Goal: Task Accomplishment & Management: Manage account settings

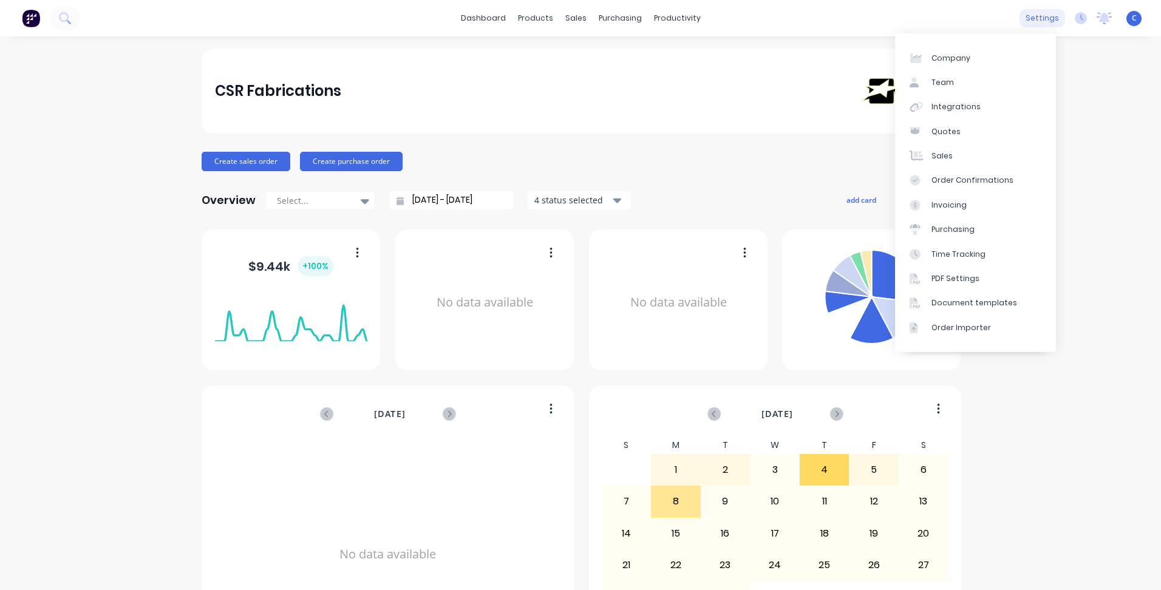
click at [1036, 12] on div "settings" at bounding box center [1043, 18] width 46 height 18
click at [973, 84] on link "Team" at bounding box center [975, 82] width 161 height 24
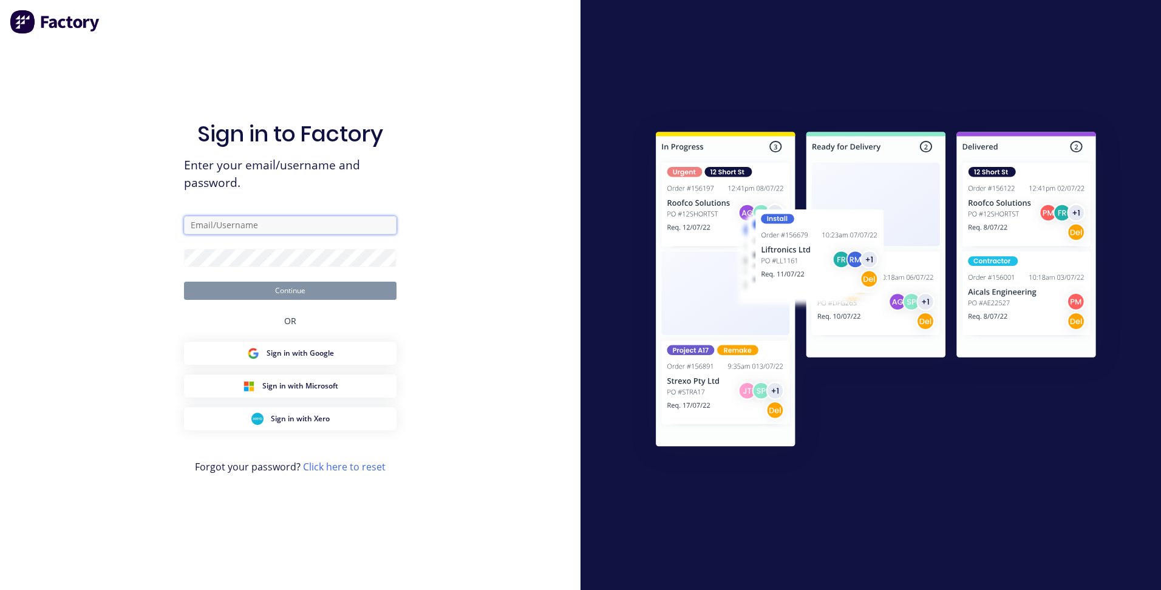
type input "[EMAIL_ADDRESS][DOMAIN_NAME]"
click at [291, 287] on button "Continue" at bounding box center [290, 291] width 213 height 18
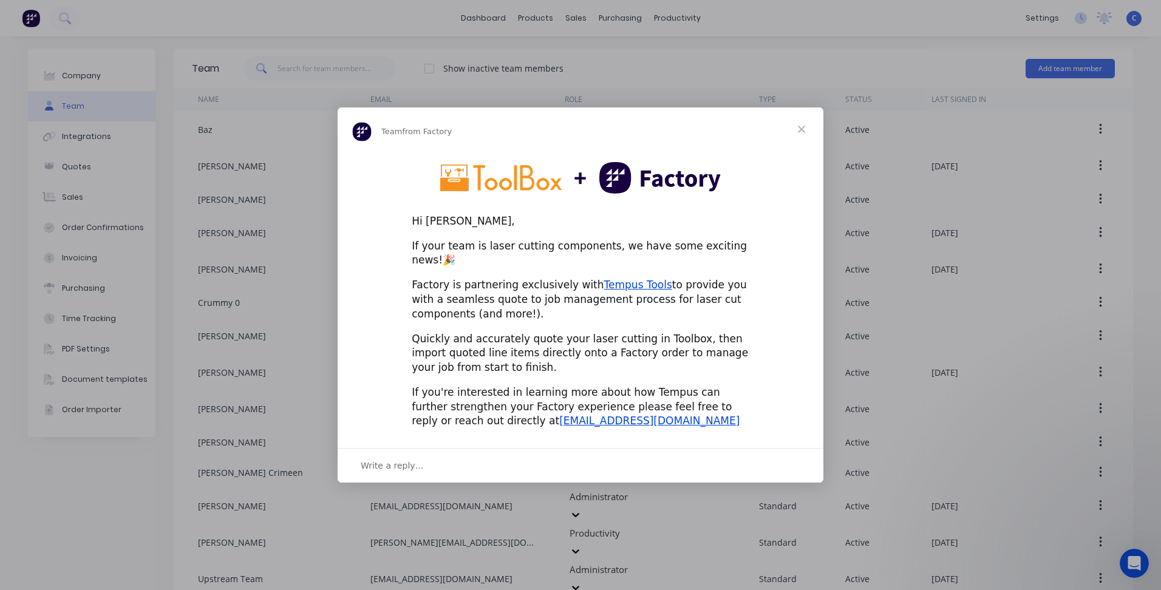
click at [803, 131] on span "Close" at bounding box center [802, 130] width 44 height 44
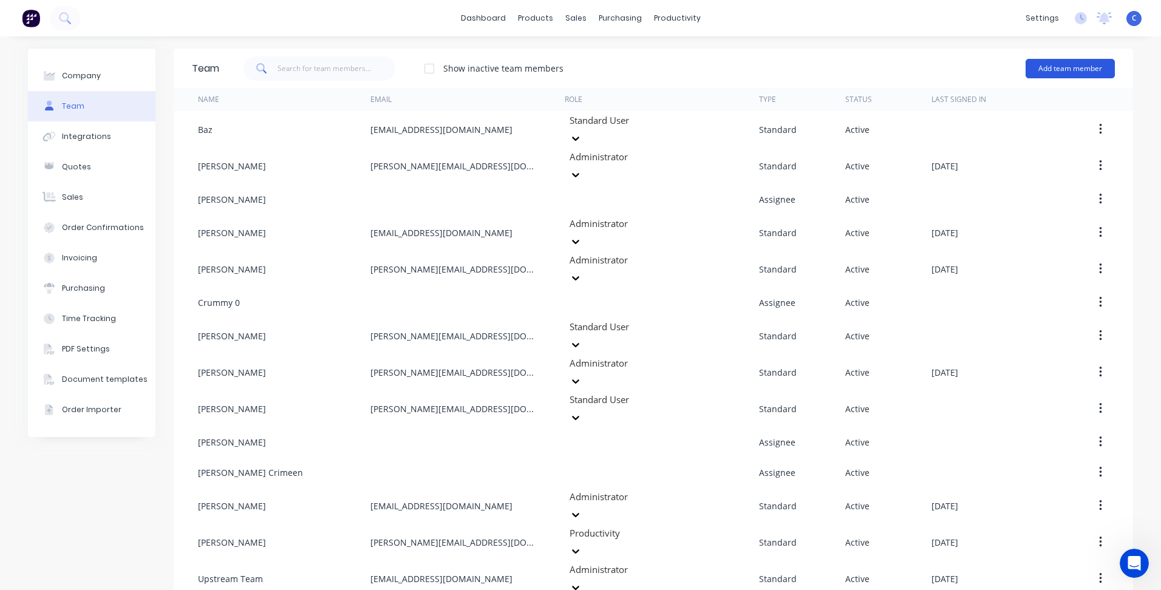
click at [1081, 61] on button "Add team member" at bounding box center [1070, 68] width 89 height 19
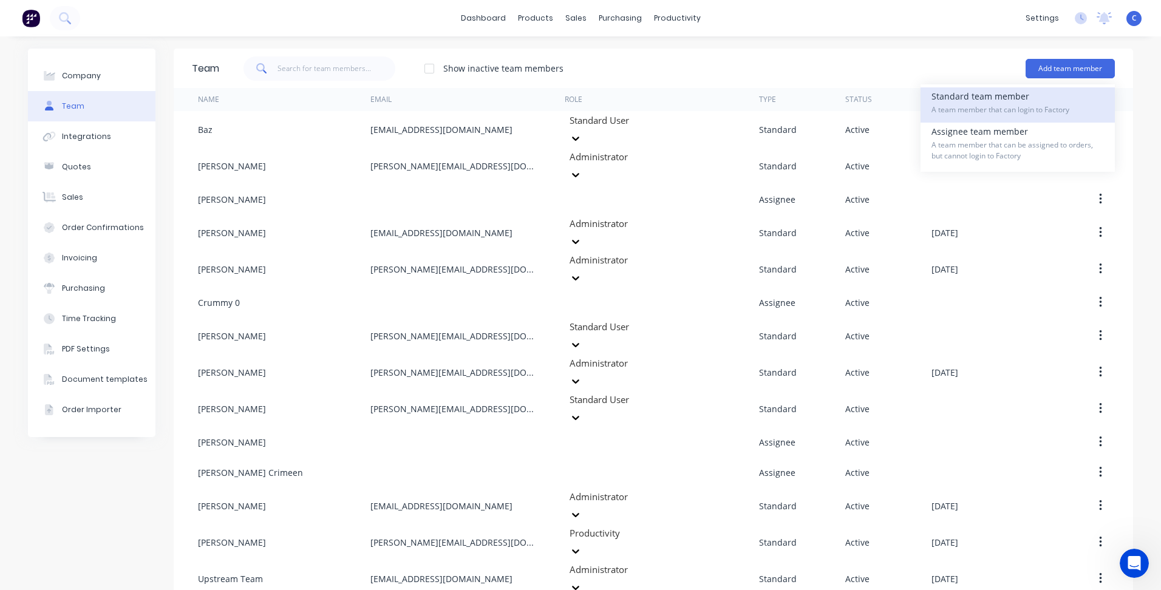
click at [993, 109] on span "A team member that can login to Factory" at bounding box center [1018, 109] width 173 height 11
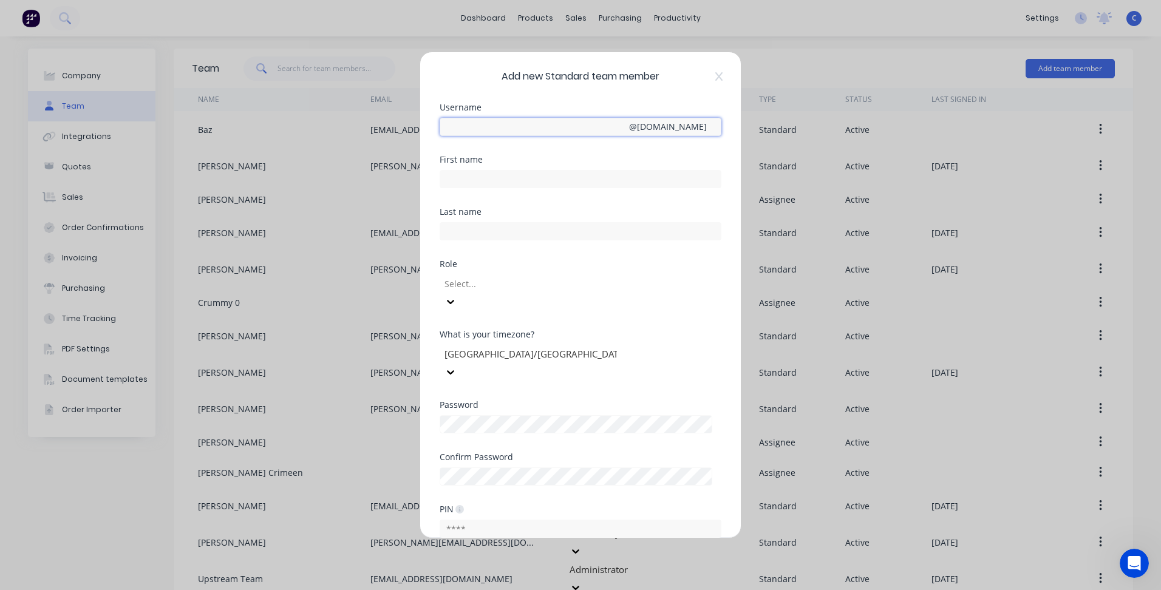
click at [504, 128] on input "text" at bounding box center [581, 127] width 282 height 18
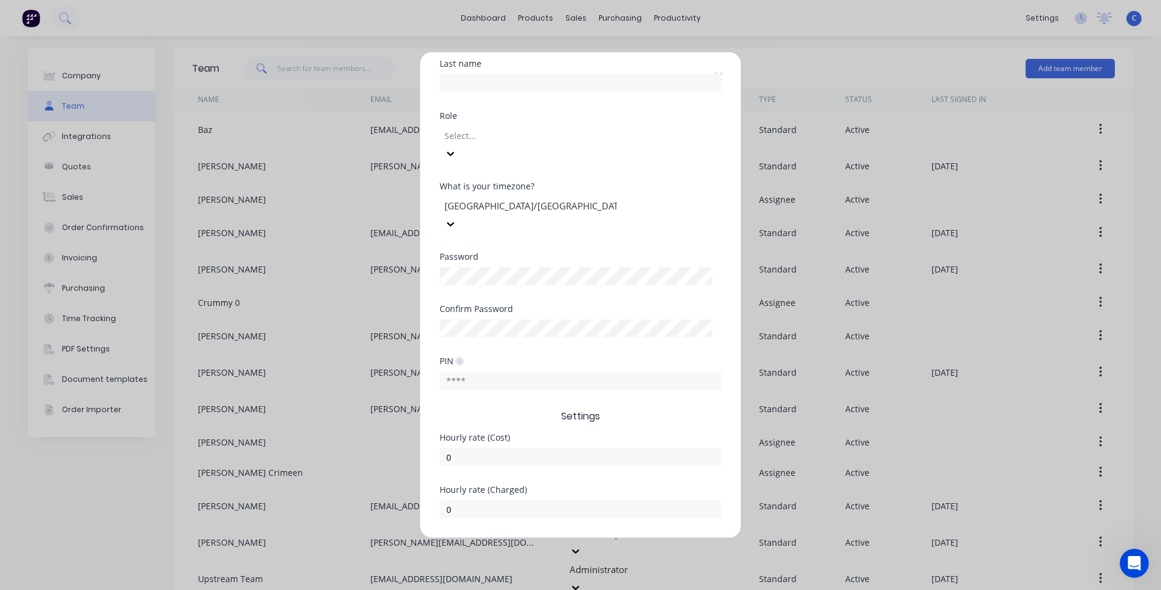
type input "Jordan"
click at [557, 538] on button "Add" at bounding box center [542, 547] width 67 height 19
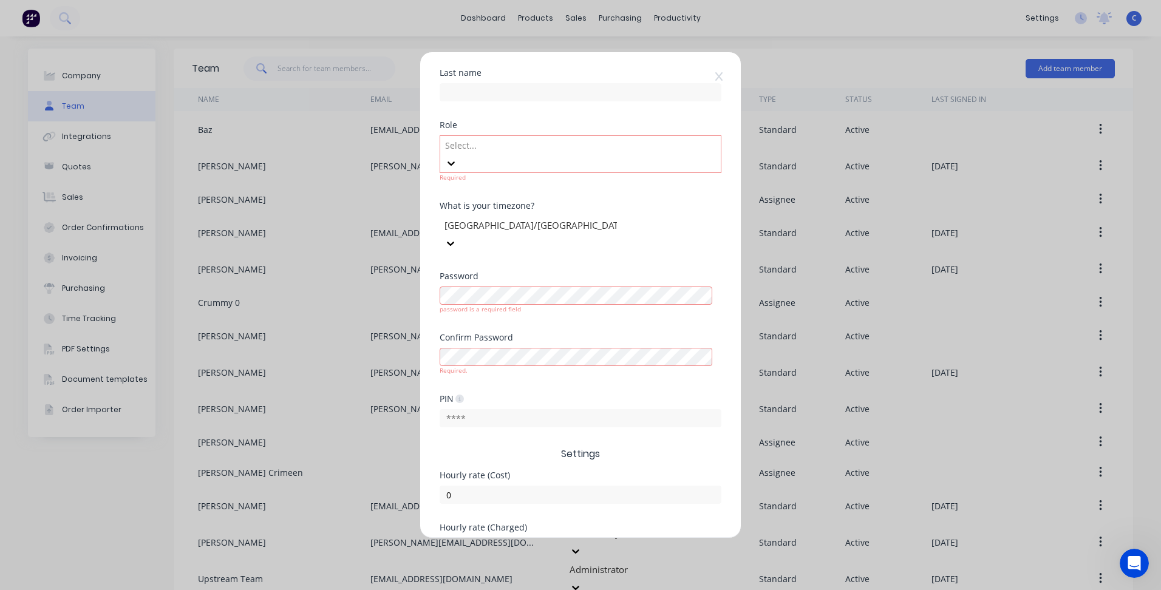
click at [535, 145] on div at bounding box center [531, 145] width 175 height 15
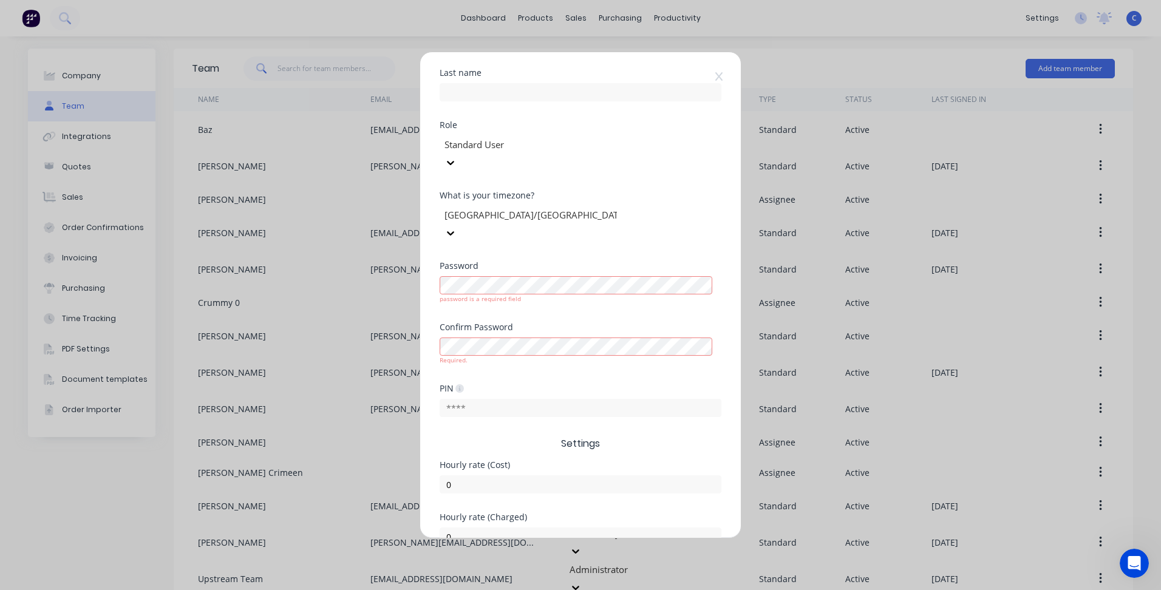
type input "Baz"
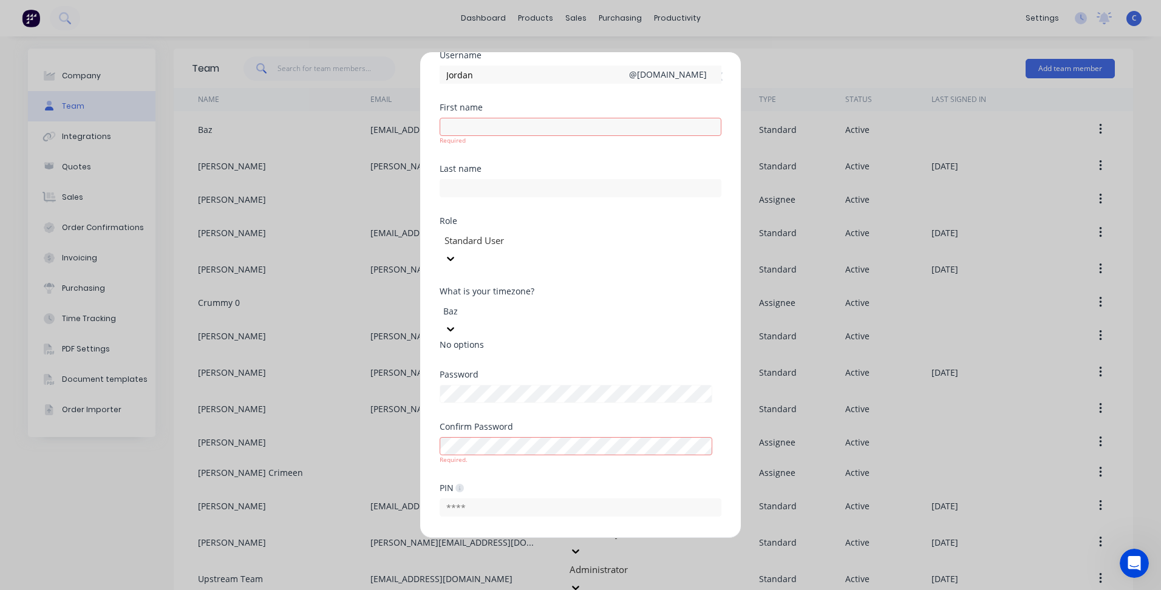
scroll to position [0, 0]
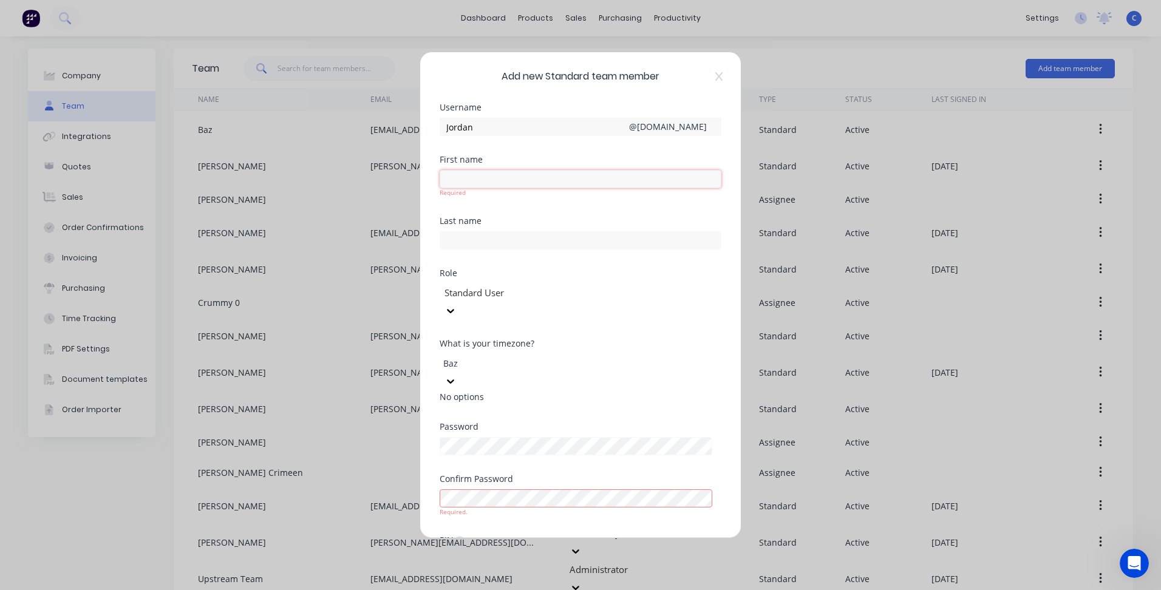
click at [494, 180] on input "text" at bounding box center [581, 179] width 282 height 18
type input "Jordan"
click at [565, 203] on div "First name [PERSON_NAME]" at bounding box center [581, 182] width 282 height 52
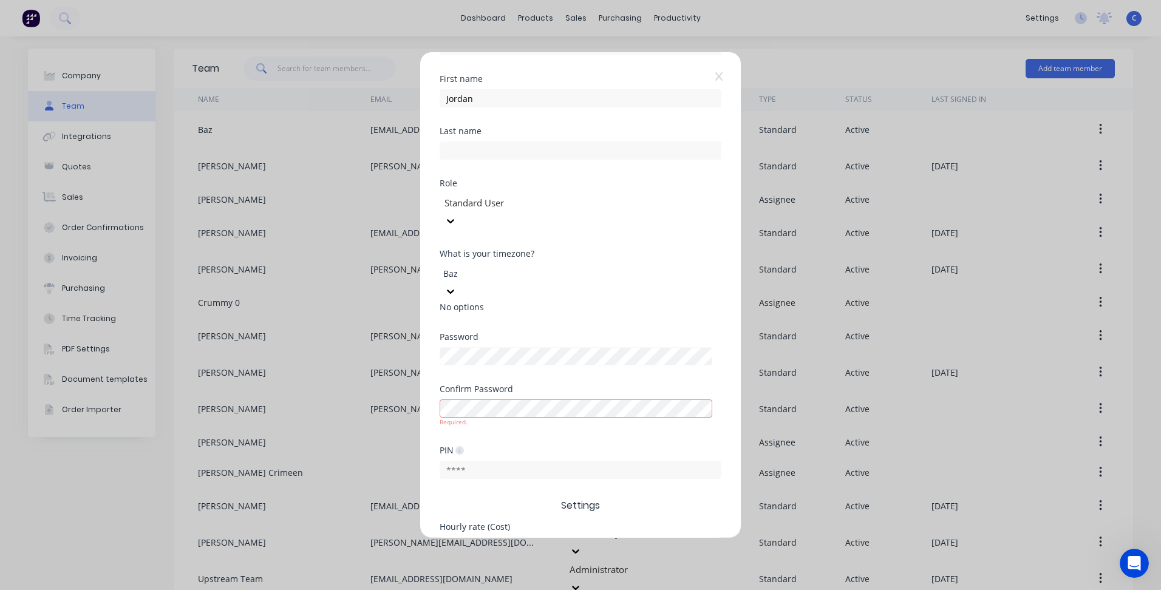
scroll to position [157, 0]
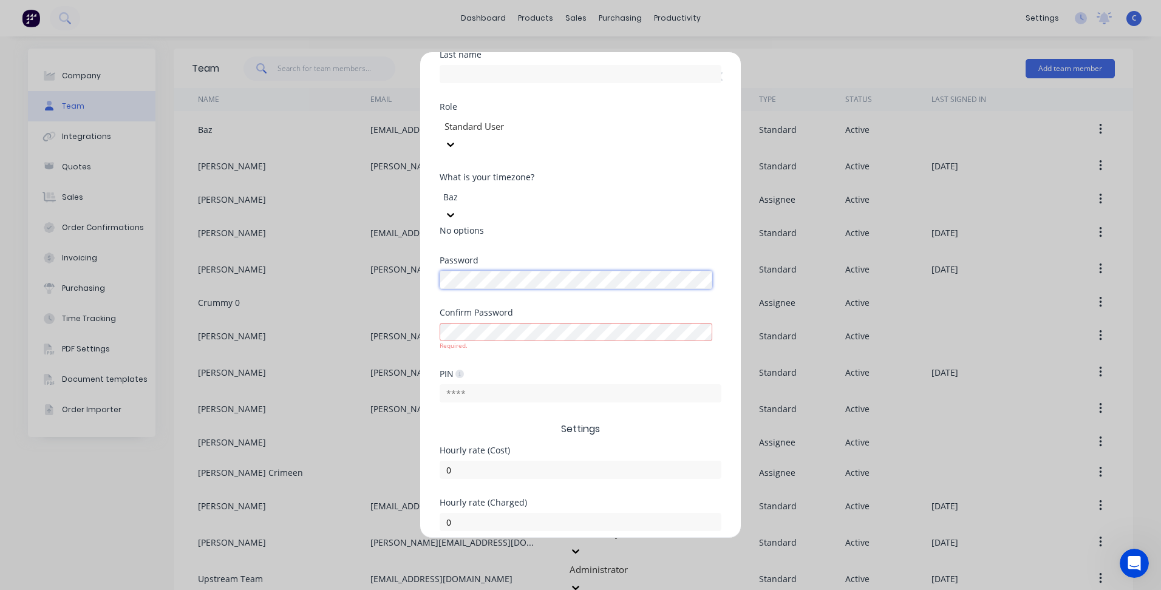
click at [395, 234] on div "Add new Standard team member Username [PERSON_NAME] @ [DOMAIN_NAME] First name …" at bounding box center [580, 295] width 1161 height 590
click at [531, 551] on button "Add" at bounding box center [542, 560] width 67 height 19
click at [516, 256] on div "Password" at bounding box center [581, 282] width 282 height 52
click at [365, 227] on div "Add new Standard team member Username [PERSON_NAME] @ [DOMAIN_NAME] First name …" at bounding box center [580, 295] width 1161 height 590
click at [278, 224] on div "Add new Standard team member Username [PERSON_NAME] @ [DOMAIN_NAME] First name …" at bounding box center [580, 295] width 1161 height 590
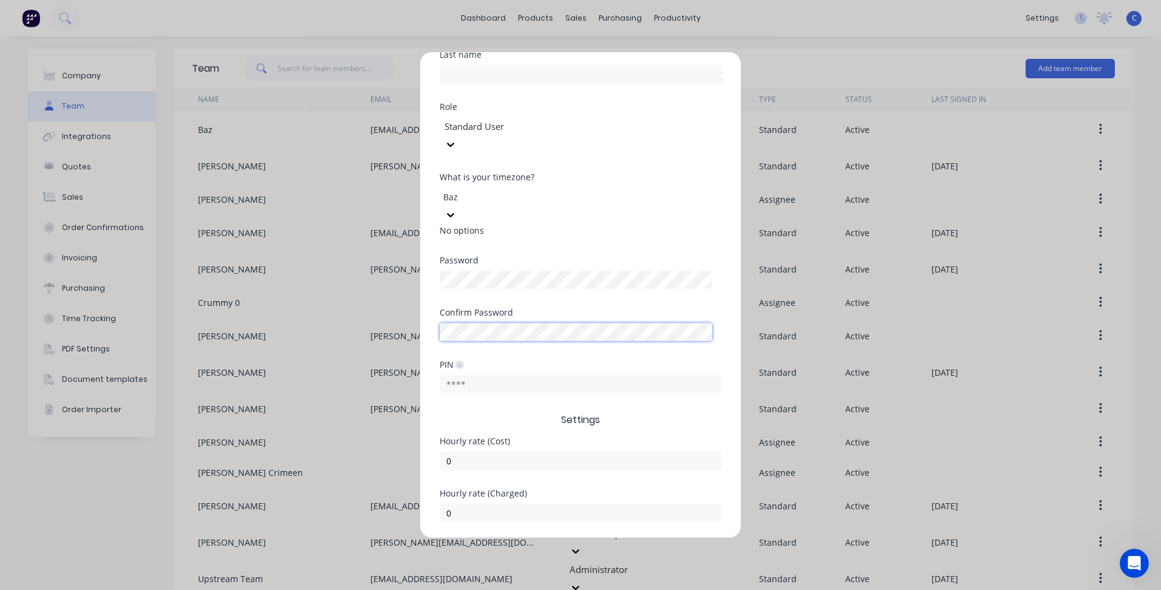
scroll to position [148, 0]
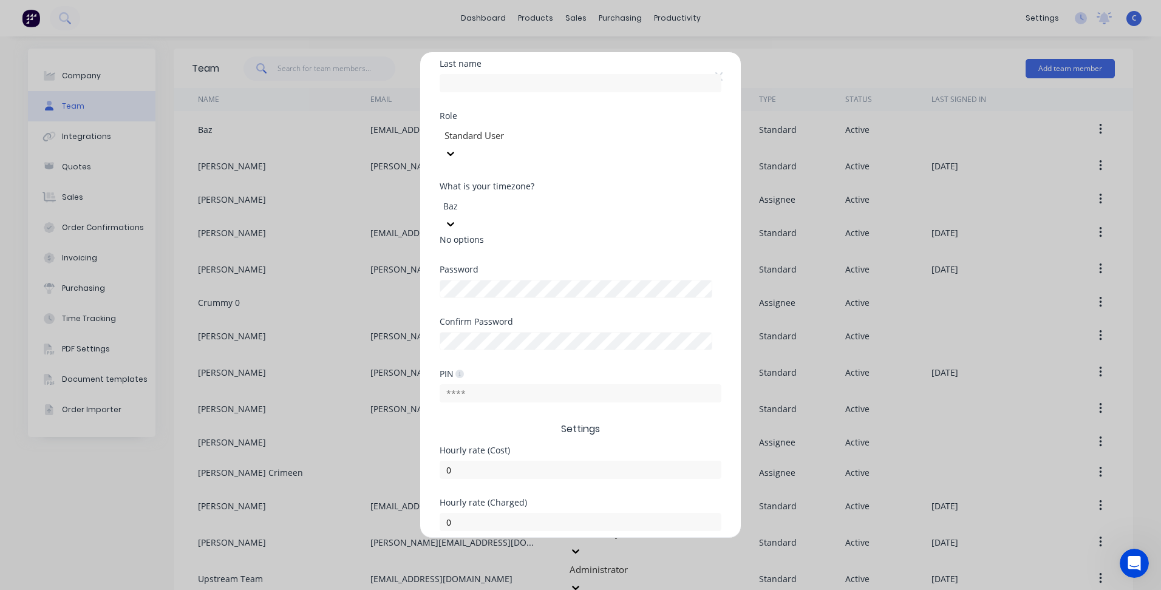
click at [547, 551] on button "Add" at bounding box center [542, 560] width 67 height 19
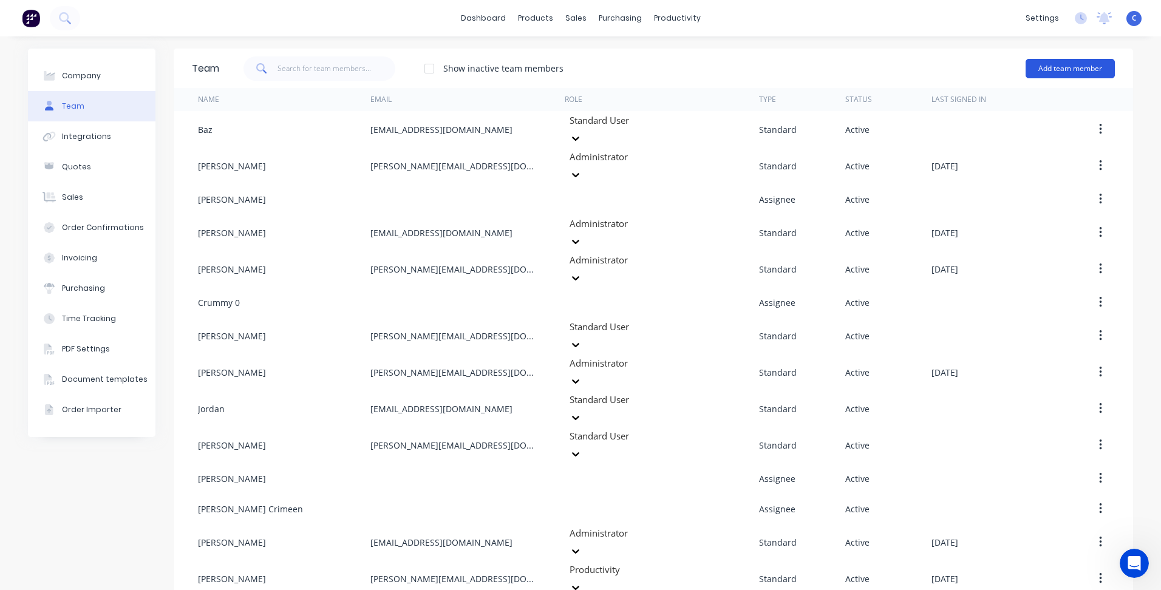
click at [1047, 69] on button "Add team member" at bounding box center [1070, 68] width 89 height 19
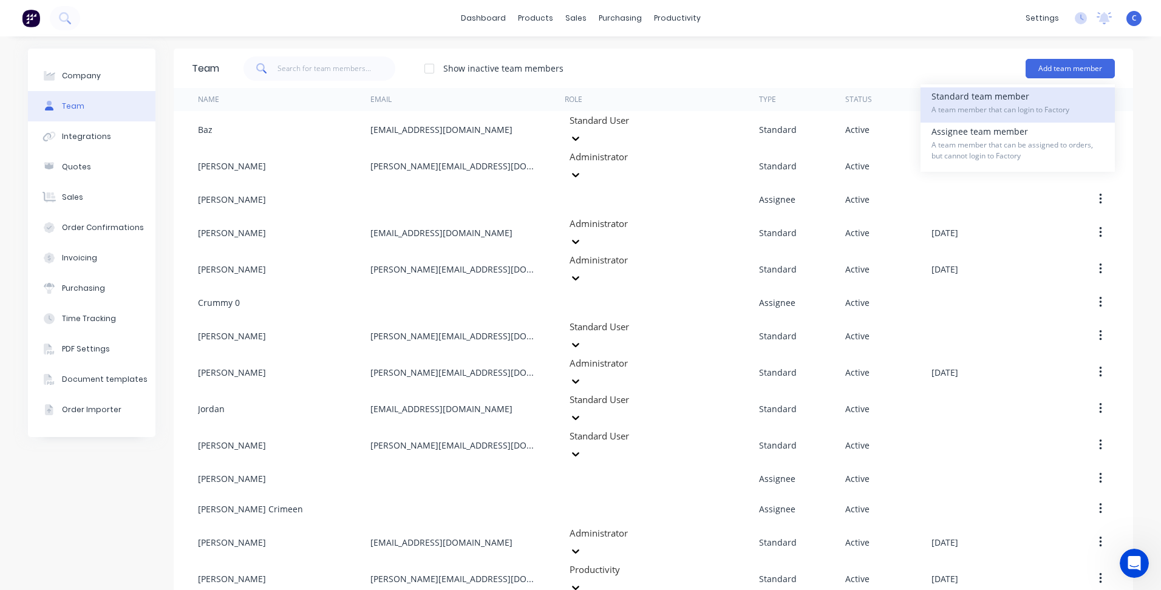
click at [973, 108] on span "A team member that can login to Factory" at bounding box center [1018, 109] width 173 height 11
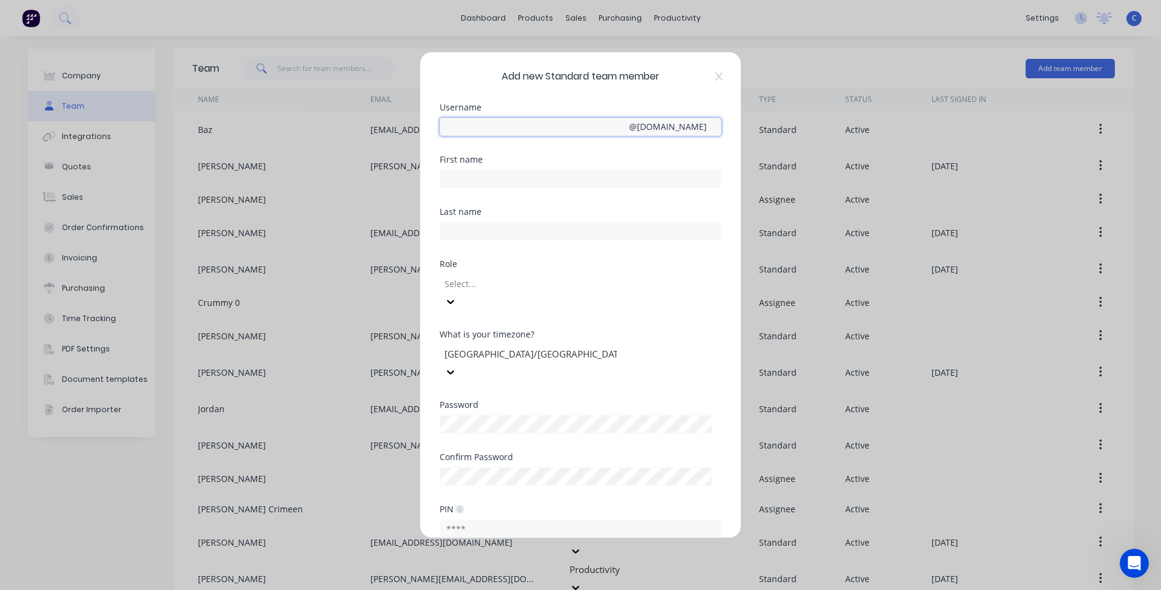
click at [490, 125] on input "text" at bounding box center [581, 127] width 282 height 18
type input "[PERSON_NAME]"
click at [533, 282] on div at bounding box center [530, 283] width 175 height 15
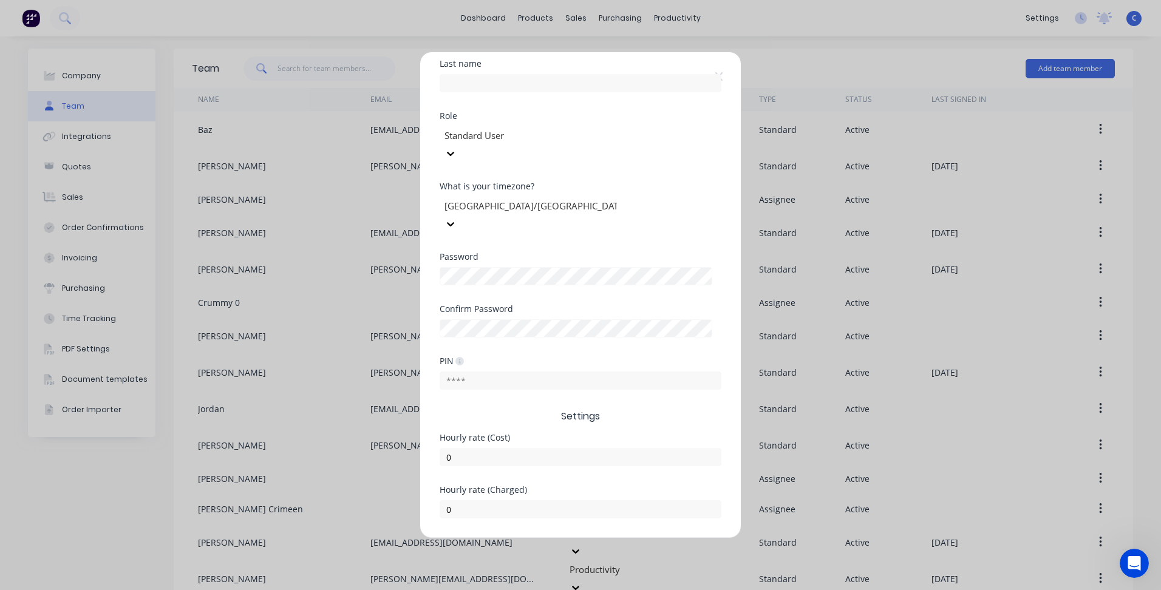
click at [535, 538] on button "Add" at bounding box center [542, 547] width 67 height 19
